Goal: Information Seeking & Learning: Learn about a topic

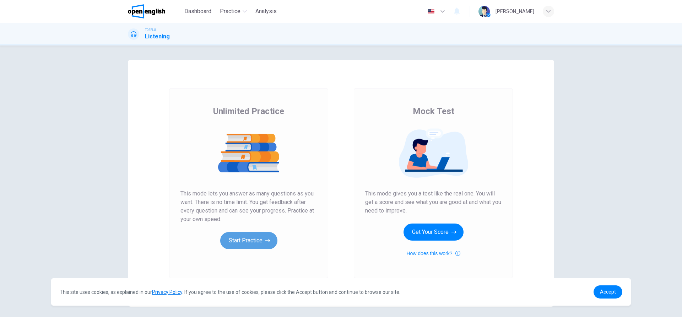
click at [243, 241] on button "Start Practice" at bounding box center [248, 240] width 57 height 17
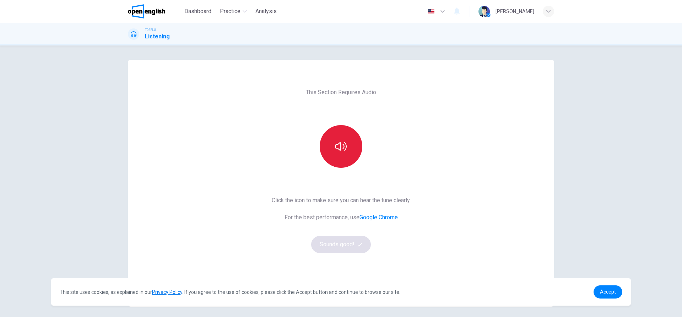
click at [350, 154] on button "button" at bounding box center [341, 146] width 43 height 43
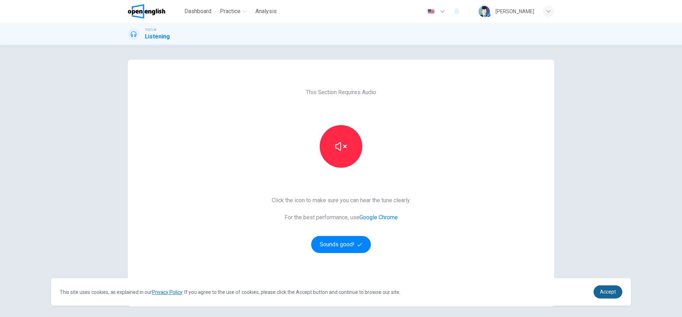
click at [600, 290] on span "Accept" at bounding box center [608, 292] width 16 height 6
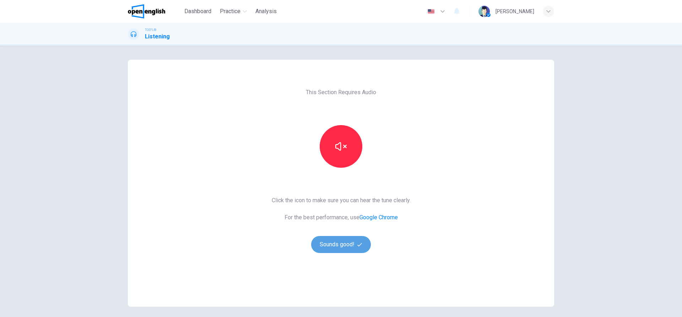
click at [344, 245] on button "Sounds good!" at bounding box center [341, 244] width 60 height 17
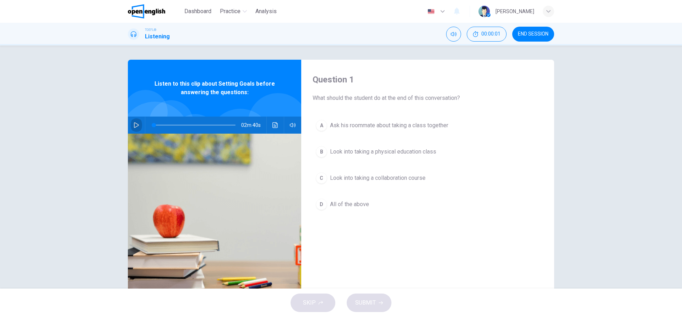
click at [137, 125] on icon "button" at bounding box center [136, 125] width 5 height 6
drag, startPoint x: 151, startPoint y: 125, endPoint x: 142, endPoint y: 125, distance: 8.2
click at [142, 125] on div "02m 40s" at bounding box center [214, 124] width 173 height 17
click at [155, 125] on span at bounding box center [195, 125] width 82 height 10
drag, startPoint x: 158, startPoint y: 124, endPoint x: 132, endPoint y: 125, distance: 26.3
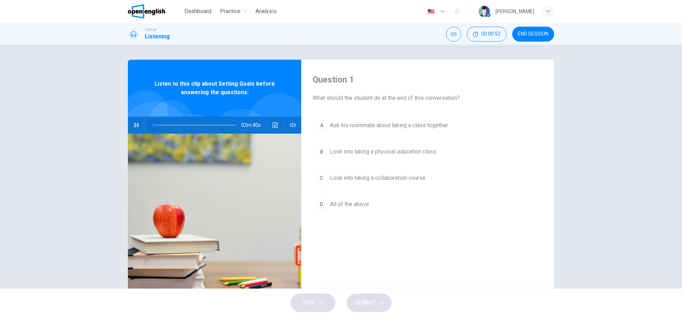
click at [132, 125] on div "02m 40s" at bounding box center [214, 124] width 173 height 17
click at [155, 125] on span at bounding box center [195, 125] width 82 height 10
click at [160, 125] on span at bounding box center [162, 125] width 4 height 4
drag, startPoint x: 155, startPoint y: 123, endPoint x: 141, endPoint y: 125, distance: 13.6
click at [141, 125] on div "02m 35s" at bounding box center [214, 124] width 173 height 17
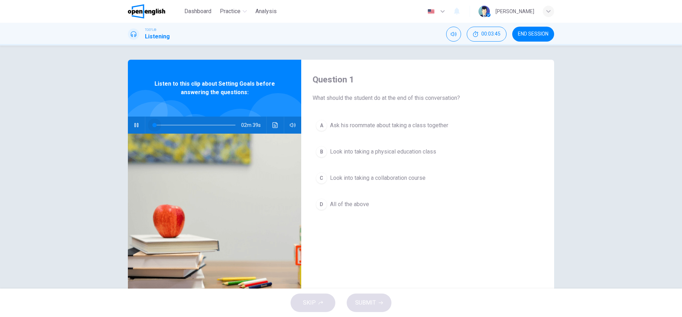
click at [154, 125] on span at bounding box center [195, 125] width 82 height 10
click at [157, 125] on span at bounding box center [195, 125] width 82 height 10
drag, startPoint x: 156, startPoint y: 125, endPoint x: 149, endPoint y: 124, distance: 6.4
click at [152, 124] on span at bounding box center [154, 125] width 4 height 4
click at [154, 124] on span at bounding box center [195, 125] width 82 height 10
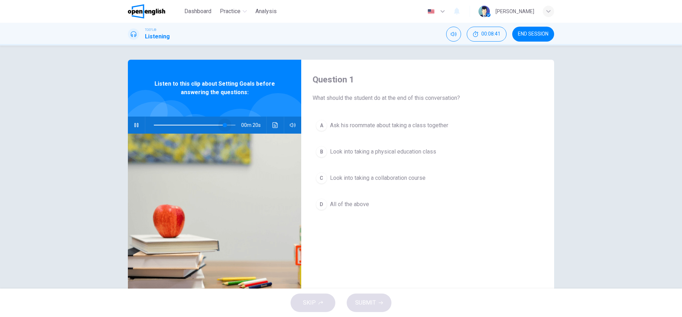
click at [208, 121] on span at bounding box center [195, 125] width 82 height 10
click at [134, 124] on icon "button" at bounding box center [137, 125] width 6 height 6
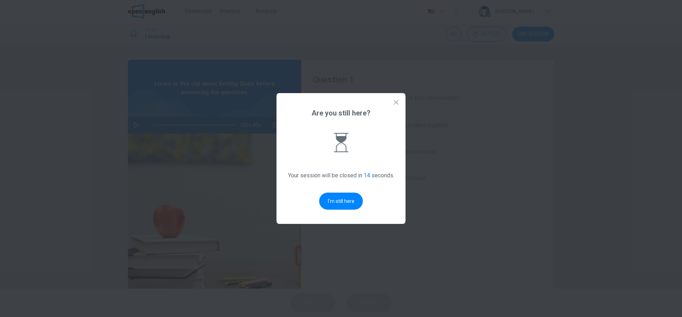
click at [132, 124] on body "This site uses cookies, as explained in our Privacy Policy . If you agree to th…" at bounding box center [341, 158] width 682 height 317
click at [326, 198] on button "I'm still here" at bounding box center [341, 200] width 44 height 17
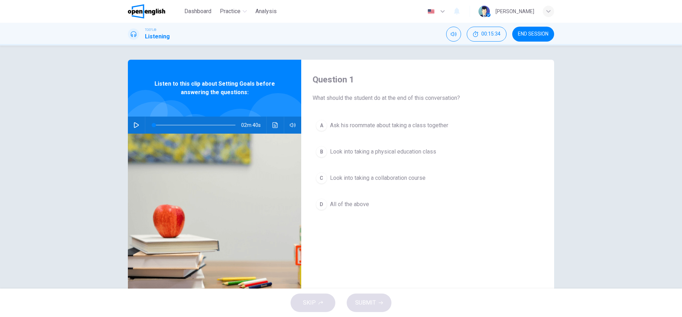
click at [141, 125] on div "02m 40s" at bounding box center [214, 124] width 173 height 17
click at [140, 125] on button "button" at bounding box center [136, 124] width 11 height 17
click at [174, 125] on span at bounding box center [195, 125] width 82 height 10
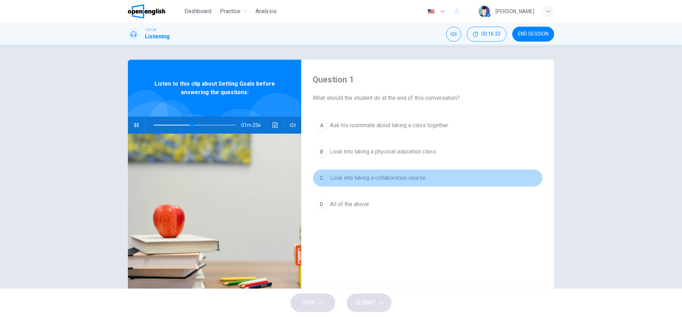
click at [344, 185] on button "C Look into taking a collaboration course" at bounding box center [427, 178] width 230 height 18
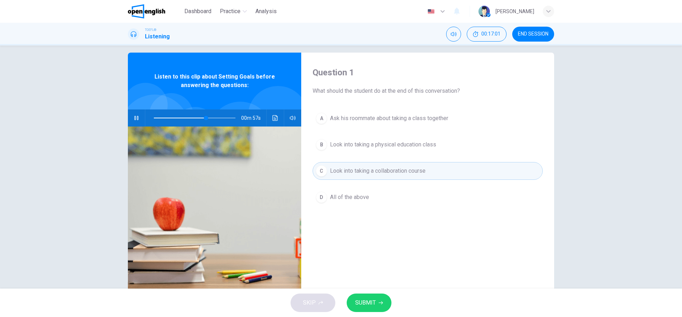
scroll to position [9, 0]
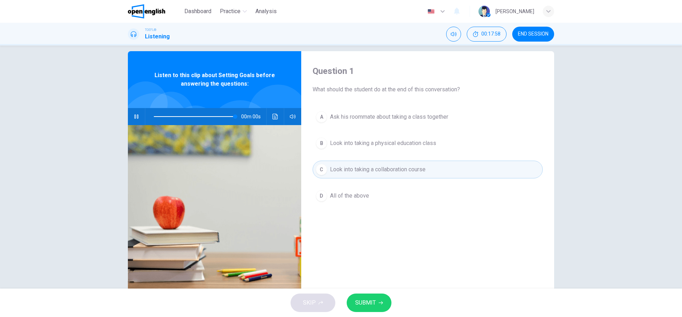
type input "*"
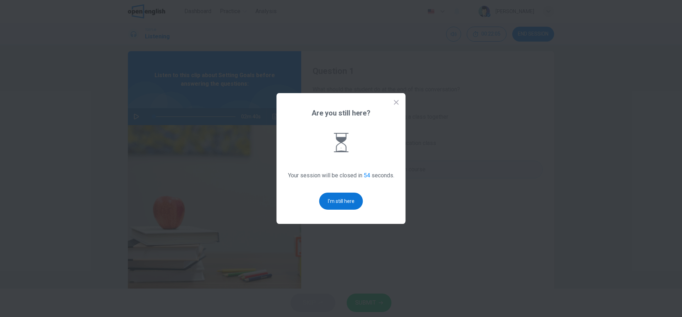
click at [338, 206] on button "I'm still here" at bounding box center [341, 200] width 44 height 17
